Goal: Task Accomplishment & Management: Use online tool/utility

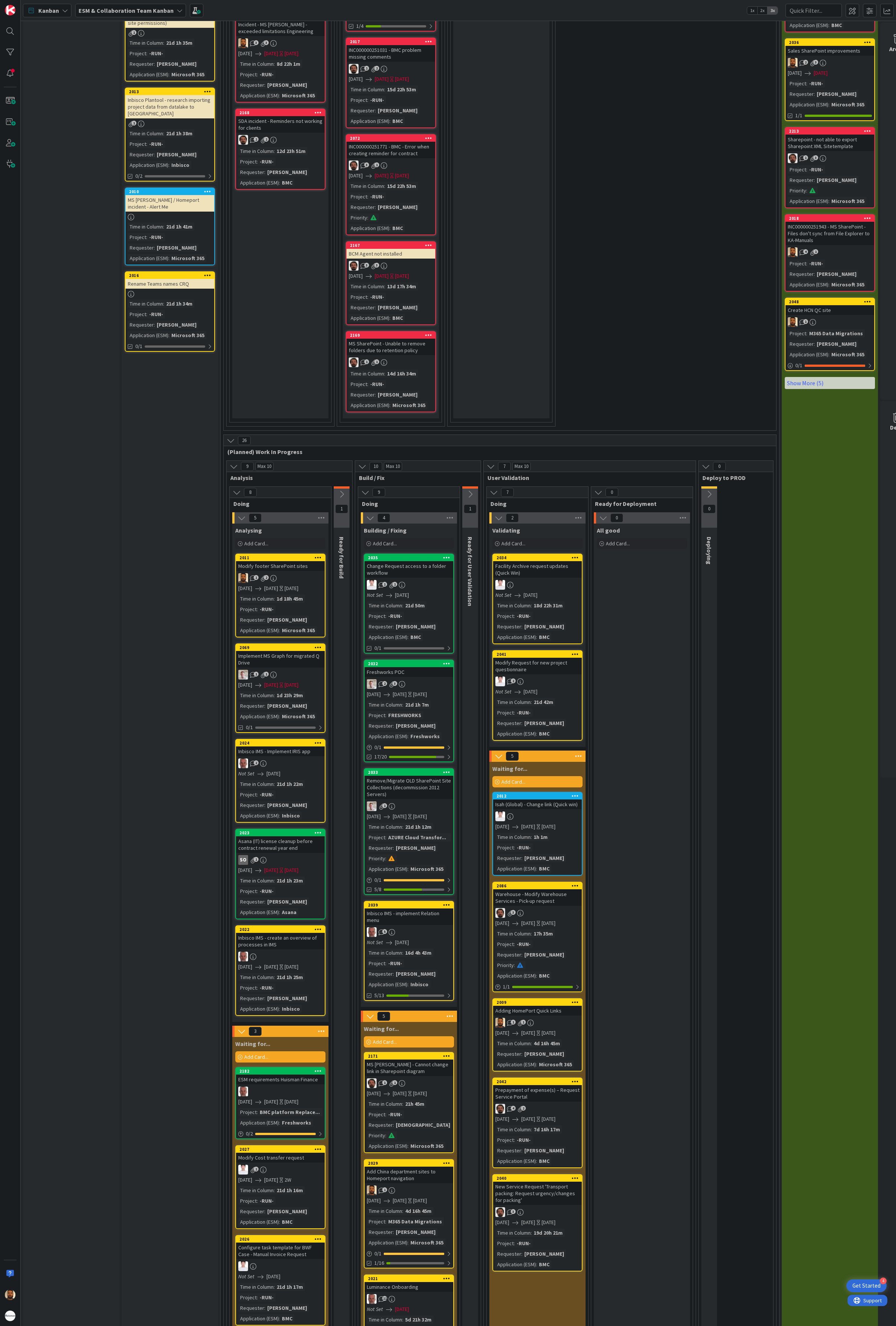
scroll to position [793, 0]
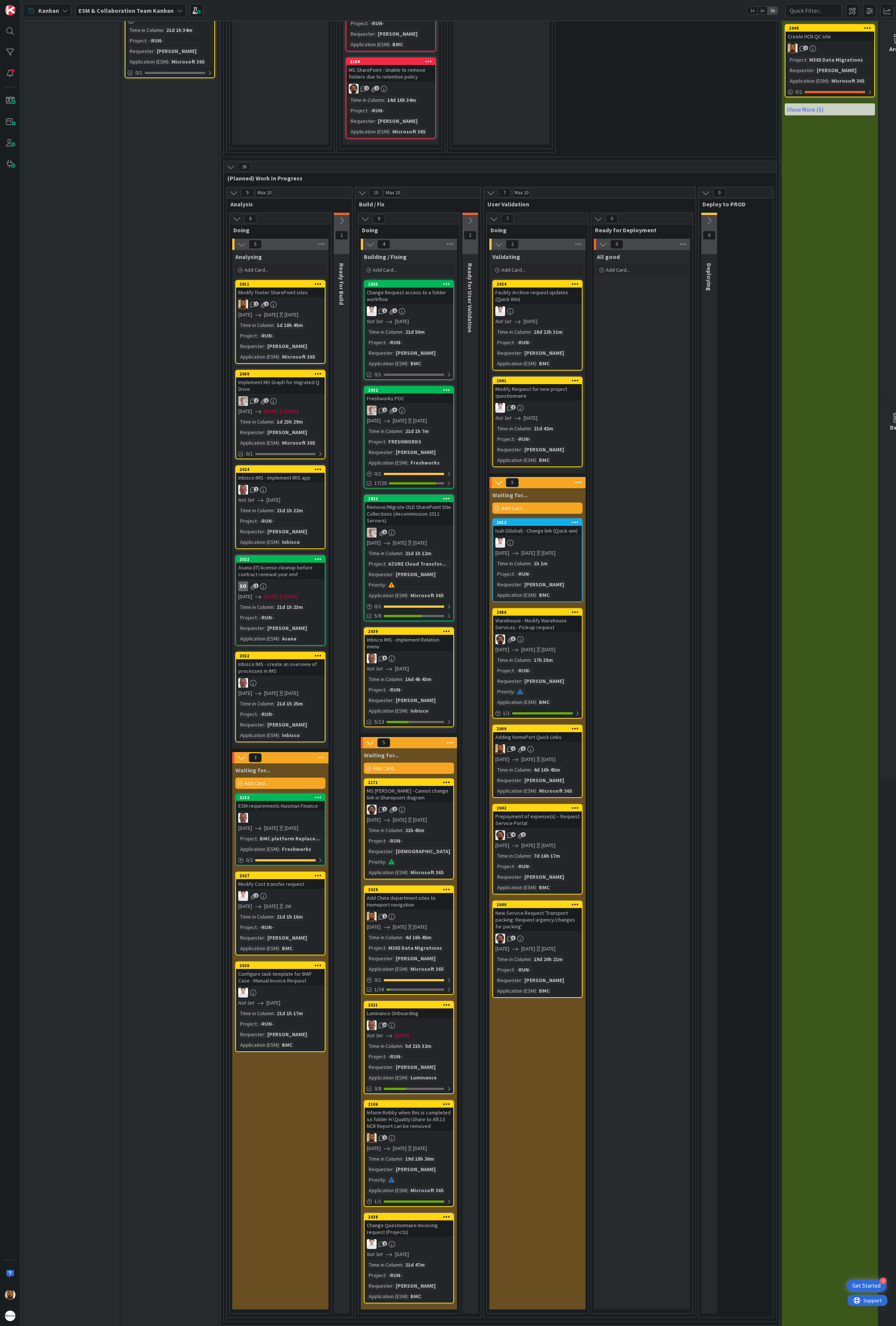
click at [410, 785] on div "Inform Robby when this is completed so folder H:\Quality\Share to All\13 NCR Re…" at bounding box center [409, 1119] width 89 height 23
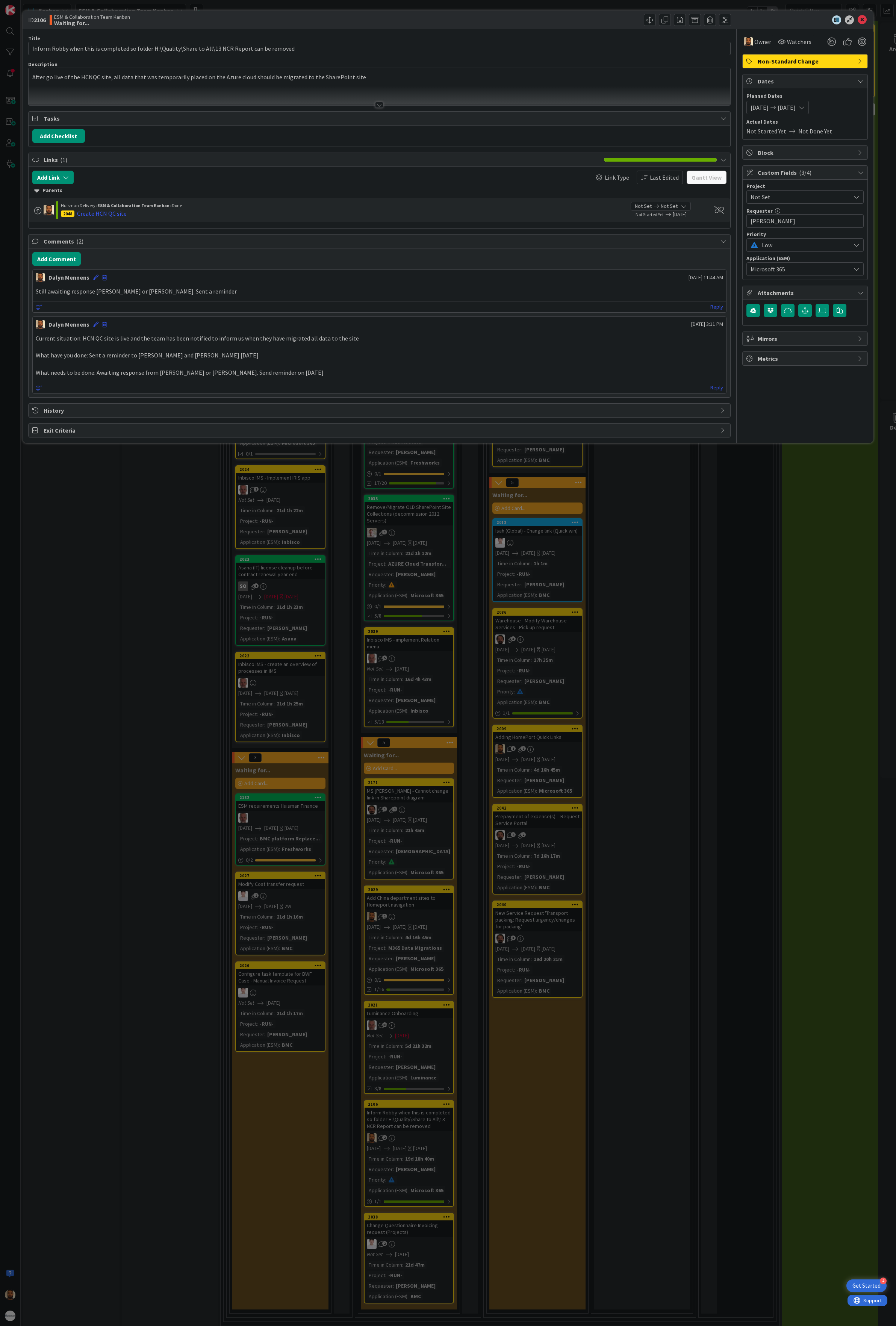
click at [805, 107] on icon at bounding box center [802, 107] width 6 height 6
click at [835, 272] on icon at bounding box center [836, 269] width 6 height 6
click at [766, 317] on icon at bounding box center [765, 314] width 6 height 11
click at [841, 248] on div "[DATE]" at bounding box center [807, 245] width 105 height 13
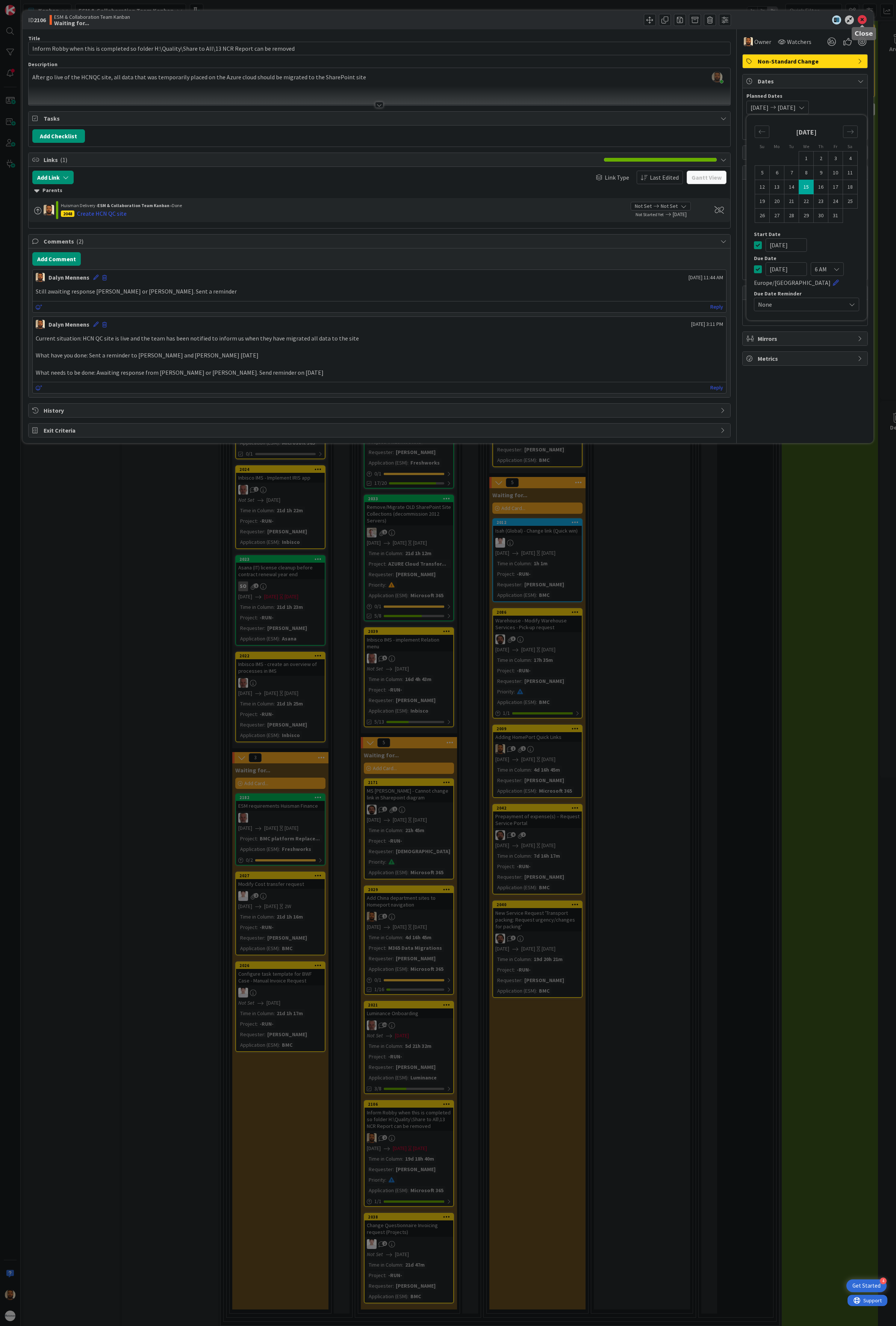
click at [865, 16] on icon at bounding box center [862, 20] width 9 height 9
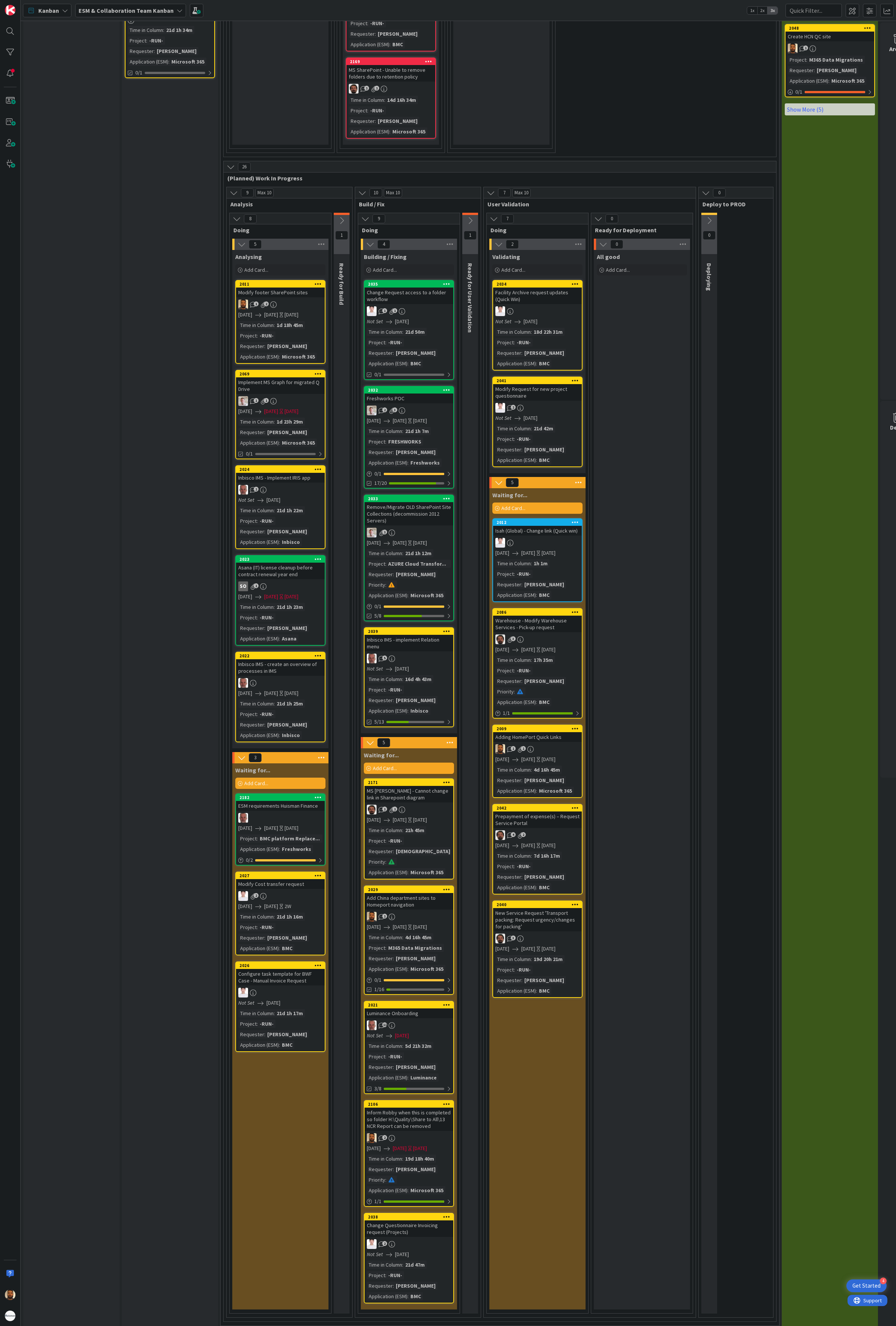
click at [418, 785] on div "Inform Robby when this is completed so folder H:\Quality\Share to All\13 NCR Re…" at bounding box center [409, 1119] width 89 height 23
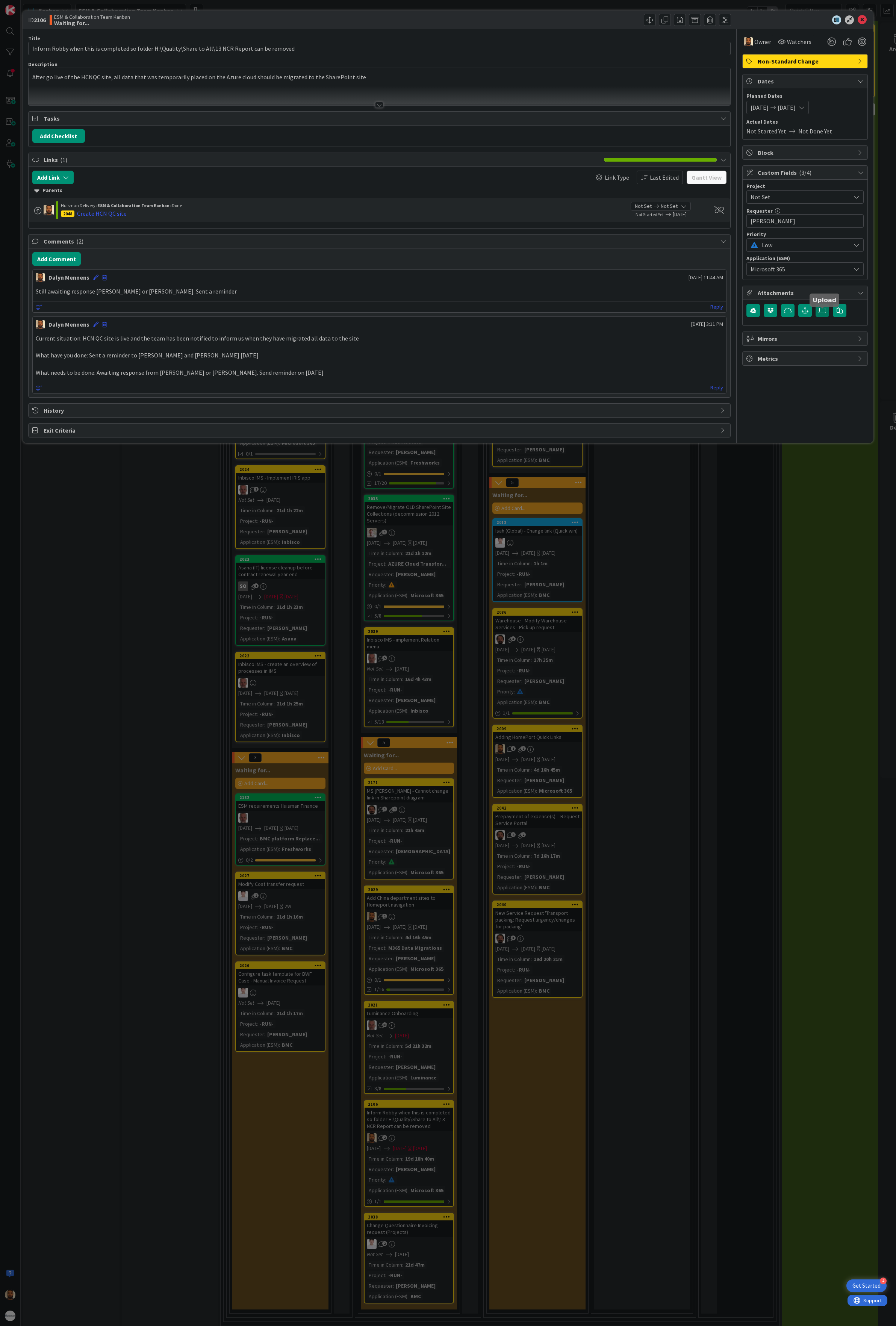
click at [825, 317] on label at bounding box center [822, 310] width 13 height 13
click at [815, 304] on input "file" at bounding box center [815, 304] width 0 height 0
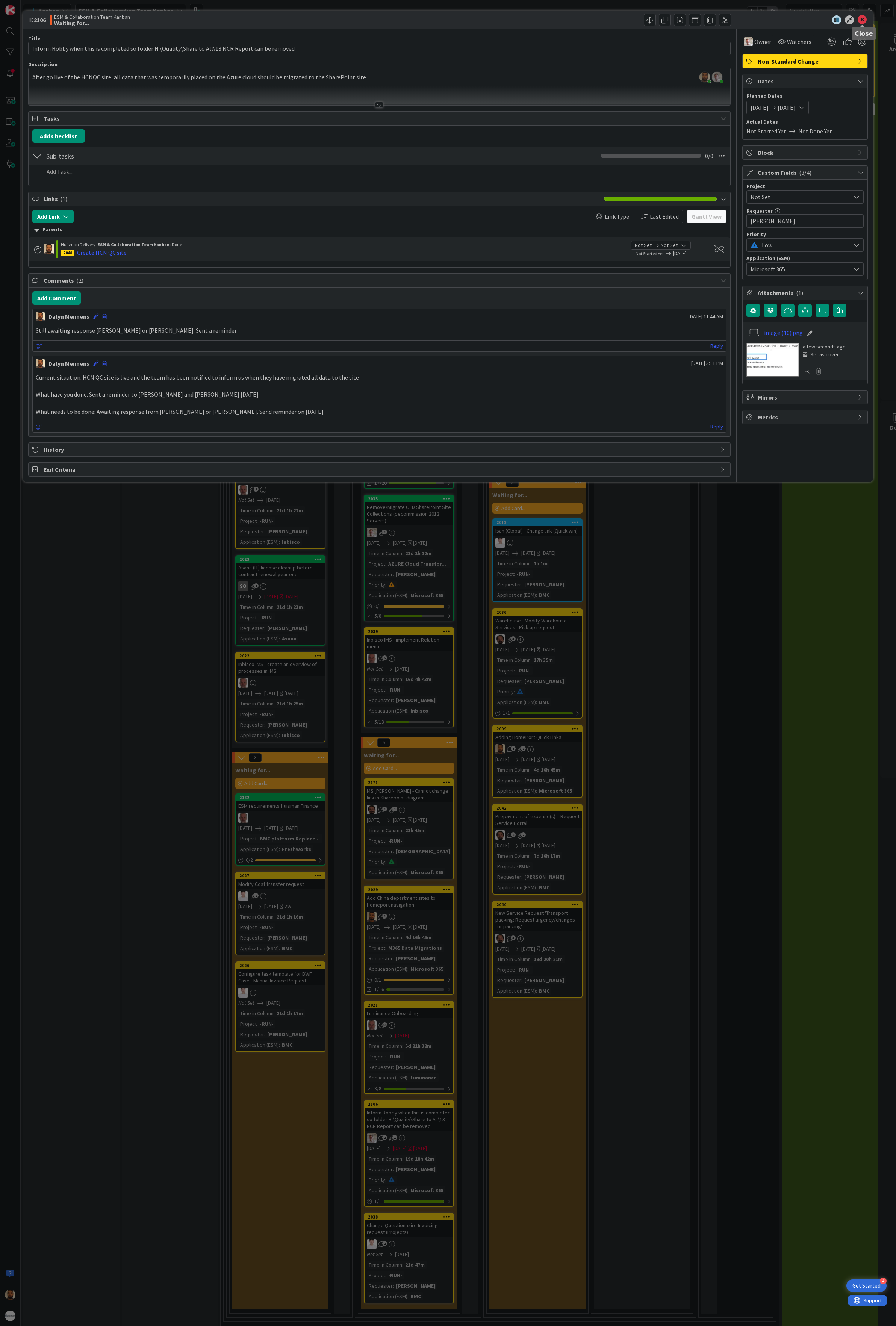
click at [865, 20] on icon at bounding box center [862, 20] width 9 height 9
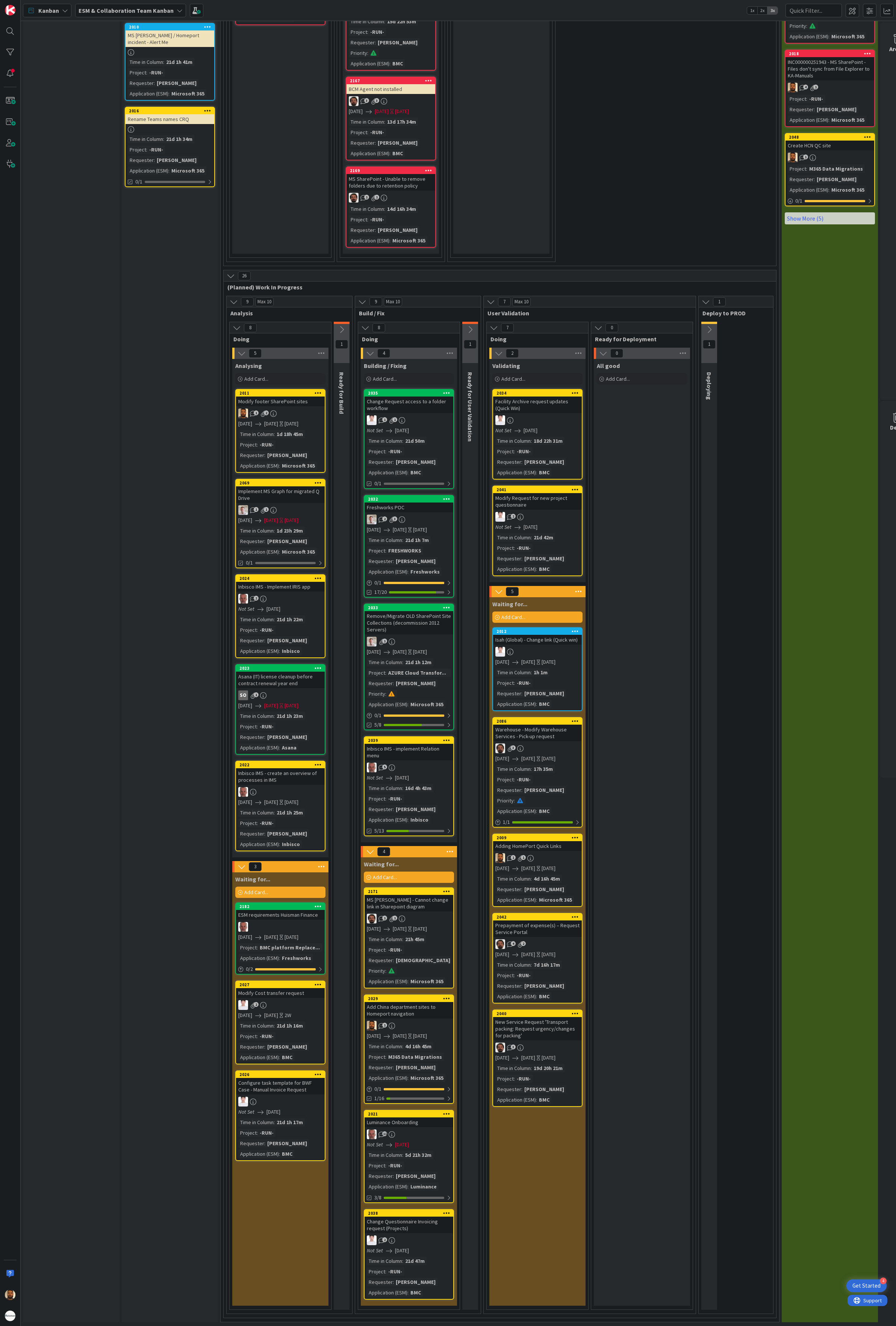
scroll to position [680, 0]
